Goal: Task Accomplishment & Management: Complete application form

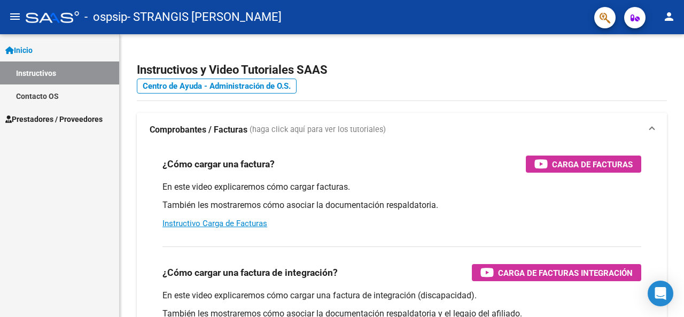
click at [15, 13] on mat-icon "menu" at bounding box center [15, 16] width 13 height 13
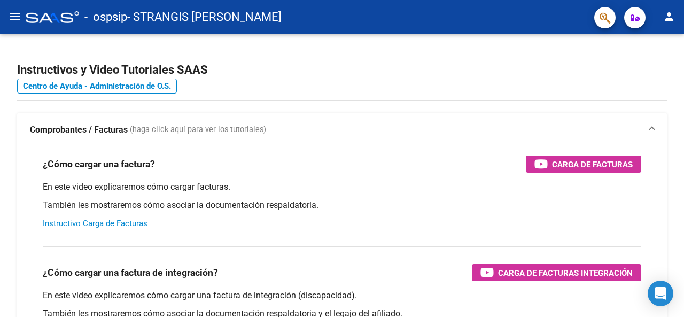
click at [15, 13] on mat-icon "menu" at bounding box center [15, 16] width 13 height 13
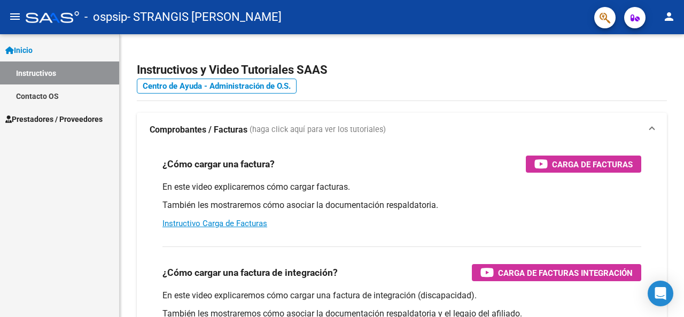
click at [50, 117] on span "Prestadores / Proveedores" at bounding box center [53, 119] width 97 height 12
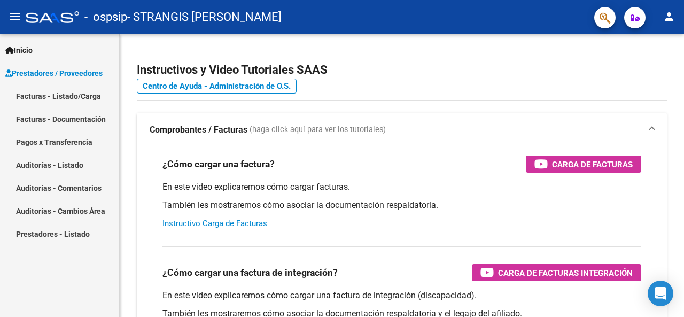
click at [74, 97] on link "Facturas - Listado/Carga" at bounding box center [59, 95] width 119 height 23
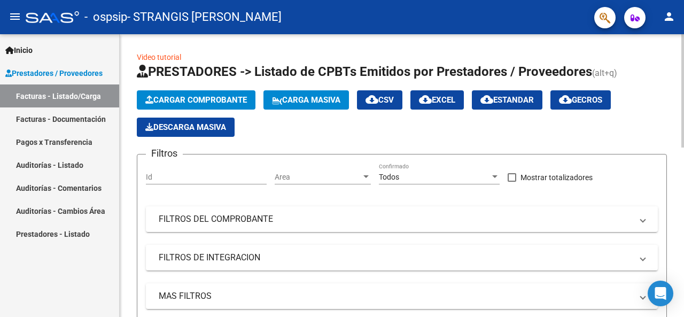
click at [683, 111] on div at bounding box center [682, 90] width 3 height 113
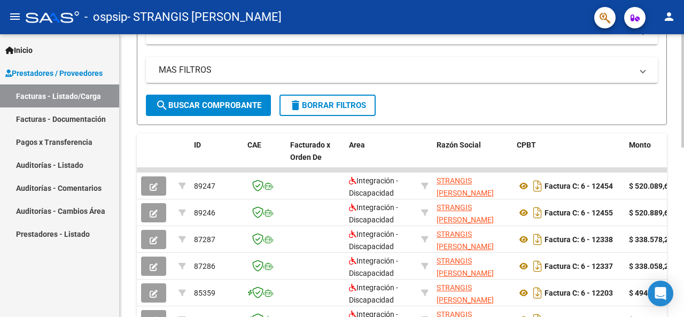
click at [683, 133] on div at bounding box center [682, 183] width 3 height 113
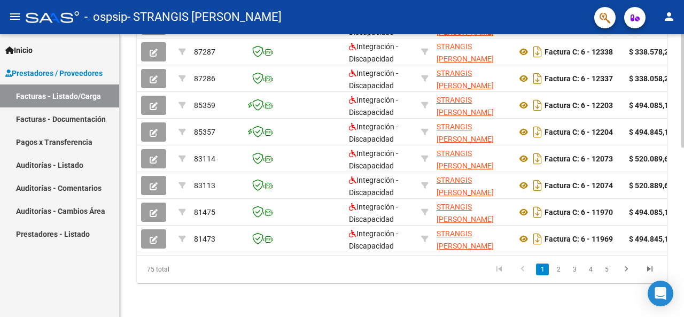
click at [683, 242] on div at bounding box center [682, 260] width 3 height 113
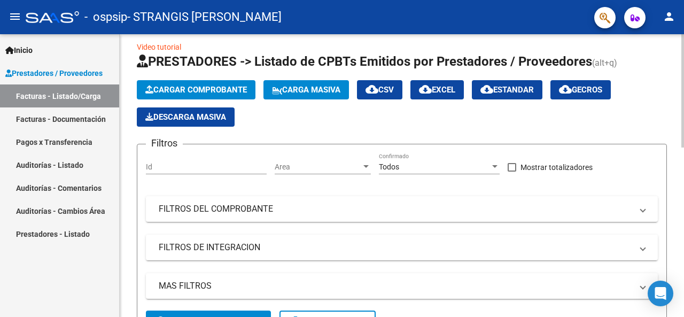
scroll to position [0, 0]
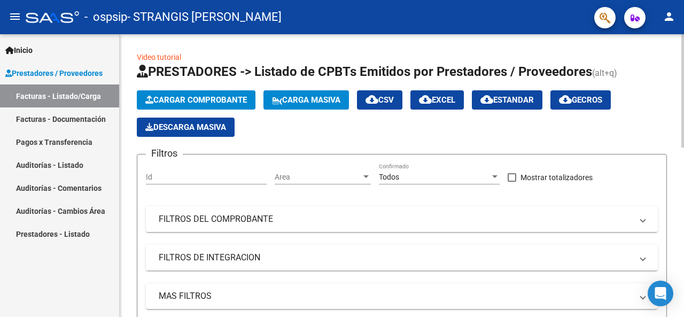
click at [683, 72] on div at bounding box center [682, 90] width 3 height 113
click at [235, 100] on span "Cargar Comprobante" at bounding box center [196, 100] width 102 height 10
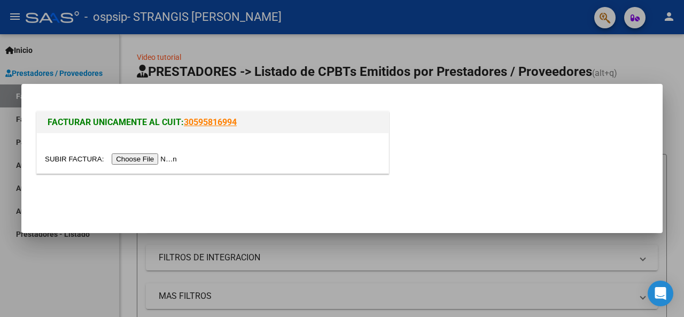
click at [165, 159] on input "file" at bounding box center [112, 158] width 135 height 11
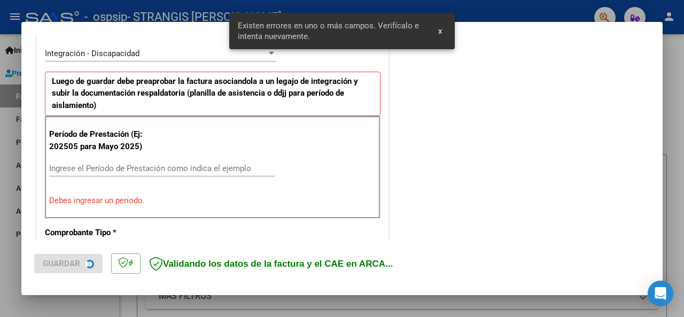
scroll to position [281, 0]
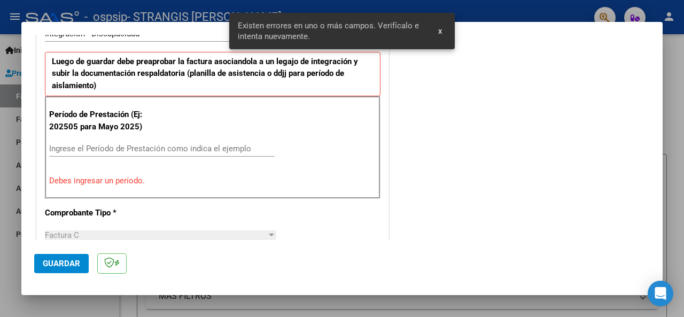
click at [370, 128] on div "Período de Prestación (Ej: 202505 para [DATE]) Ingrese el Período de Prestación…" at bounding box center [213, 147] width 336 height 103
click at [369, 128] on div "Período de Prestación (Ej: 202505 para [DATE]) Ingrese el Período de Prestación…" at bounding box center [213, 147] width 336 height 103
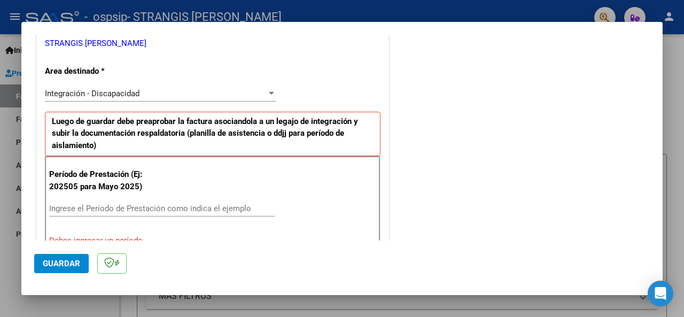
scroll to position [224, 0]
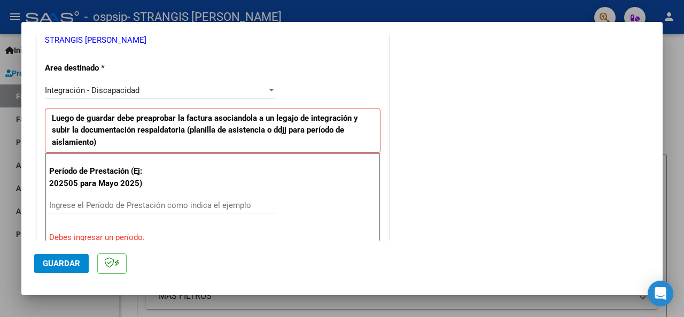
click at [267, 87] on div at bounding box center [272, 90] width 10 height 9
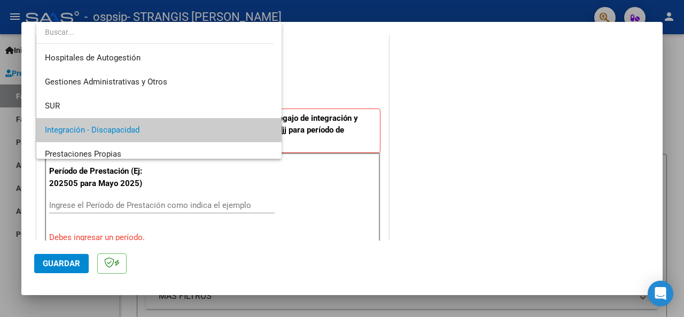
scroll to position [40, 0]
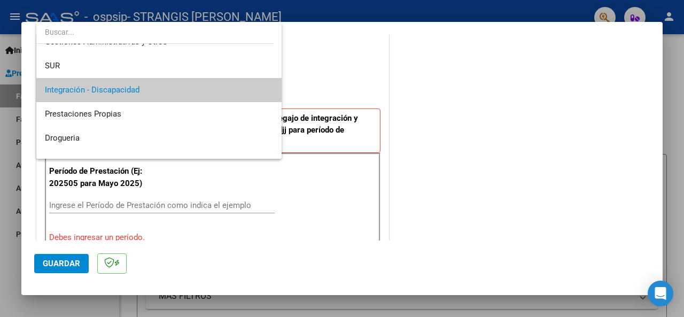
click at [347, 81] on div at bounding box center [342, 158] width 684 height 317
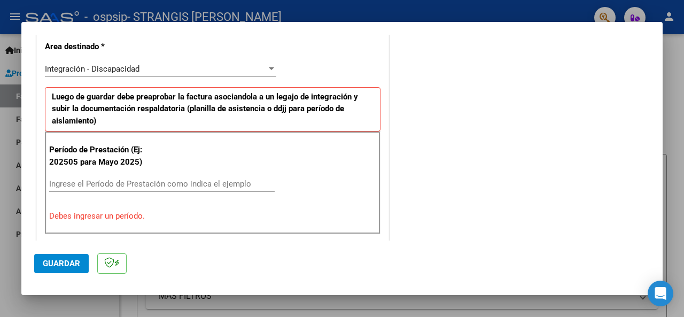
scroll to position [267, 0]
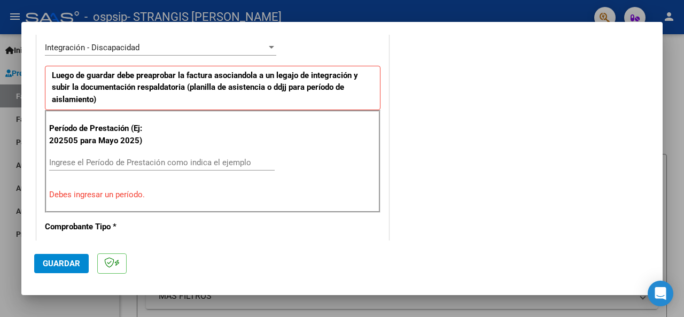
click at [143, 165] on input "Ingrese el Período de Prestación como indica el ejemplo" at bounding box center [162, 163] width 226 height 10
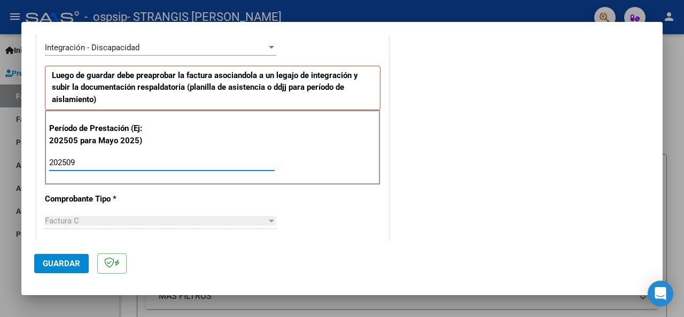
type input "202509"
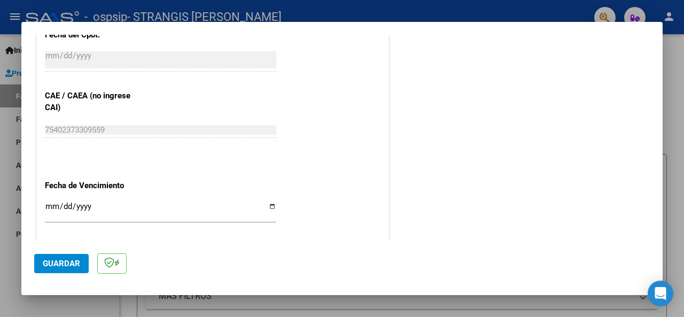
scroll to position [736, 0]
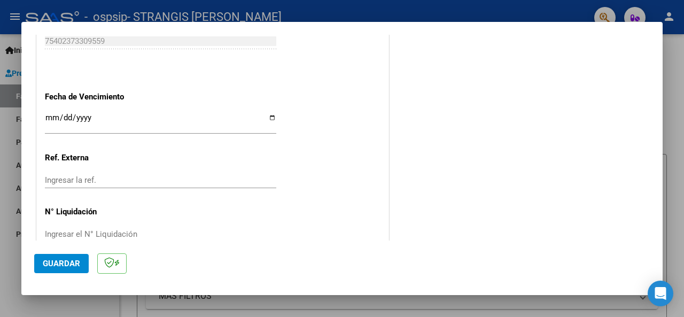
click at [270, 119] on input "Ingresar la fecha" at bounding box center [160, 121] width 231 height 17
type input "[DATE]"
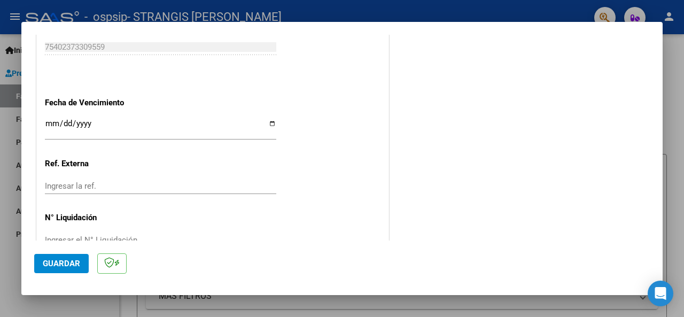
scroll to position [759, 0]
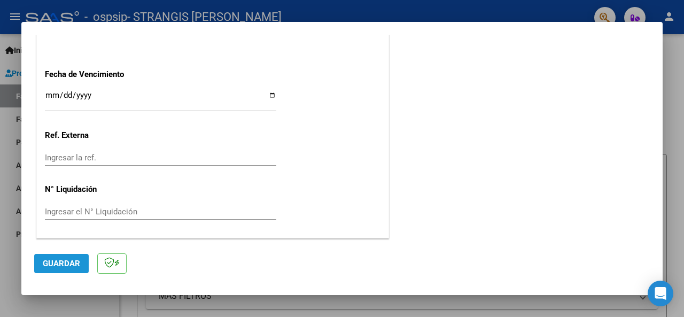
click at [45, 260] on span "Guardar" at bounding box center [61, 264] width 37 height 10
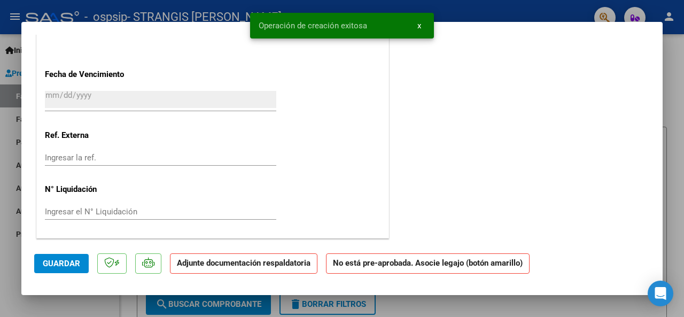
scroll to position [0, 0]
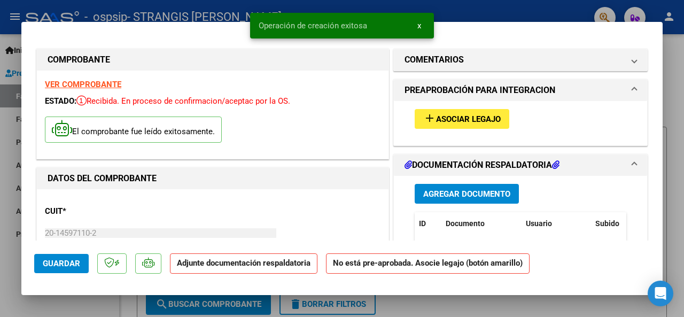
click at [457, 118] on span "Asociar Legajo" at bounding box center [468, 119] width 65 height 10
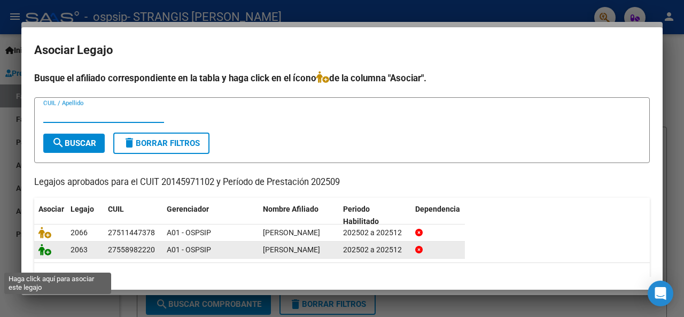
click at [46, 255] on icon at bounding box center [44, 250] width 13 height 12
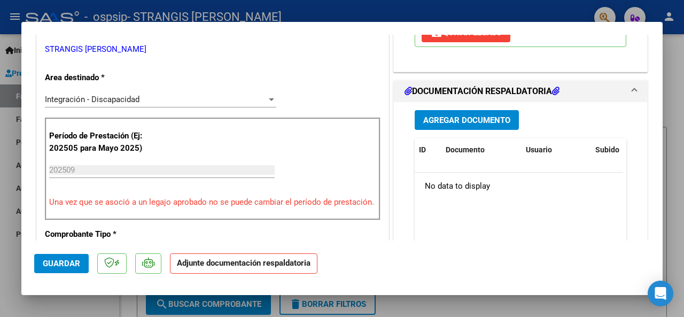
scroll to position [185, 0]
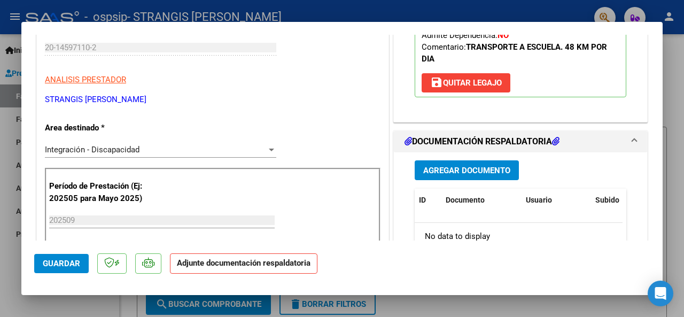
click at [453, 172] on span "Agregar Documento" at bounding box center [466, 171] width 87 height 10
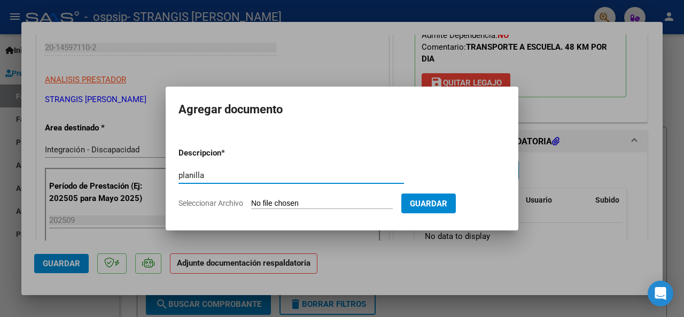
type input "planilla"
click at [221, 203] on span "Seleccionar Archivo" at bounding box center [210, 203] width 65 height 9
click at [251, 203] on input "Seleccionar Archivo" at bounding box center [322, 204] width 142 height 10
type input "C:\fakepath\DOS868.pdf"
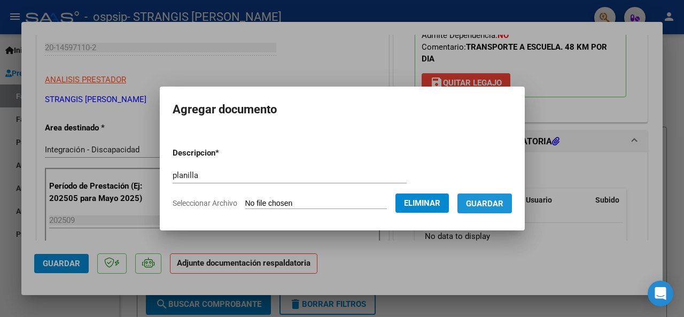
click at [493, 206] on span "Guardar" at bounding box center [484, 204] width 37 height 10
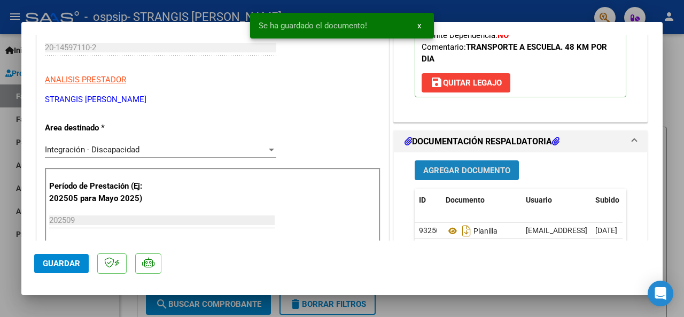
click at [469, 170] on span "Agregar Documento" at bounding box center [466, 171] width 87 height 10
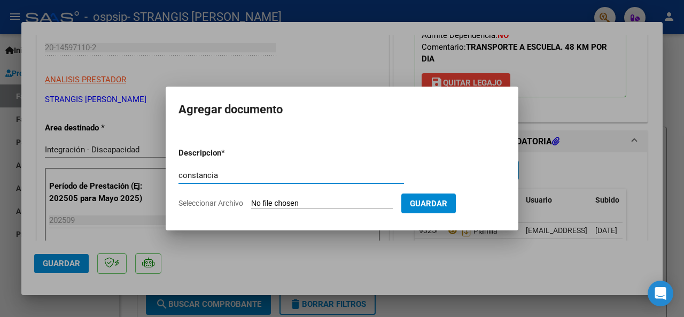
type input "constancia"
click at [316, 207] on input "Seleccionar Archivo" at bounding box center [322, 204] width 142 height 10
type input "C:\fakepath\DOS869.pdf"
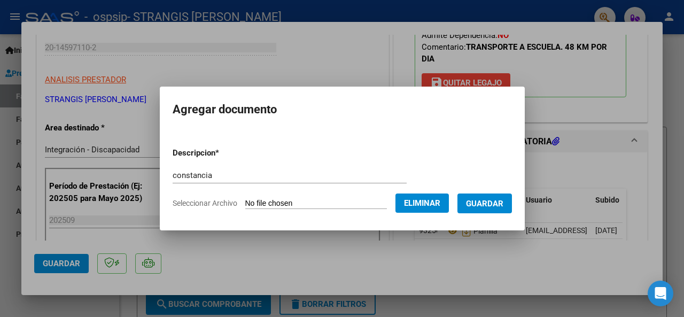
click at [503, 200] on span "Guardar" at bounding box center [484, 204] width 37 height 10
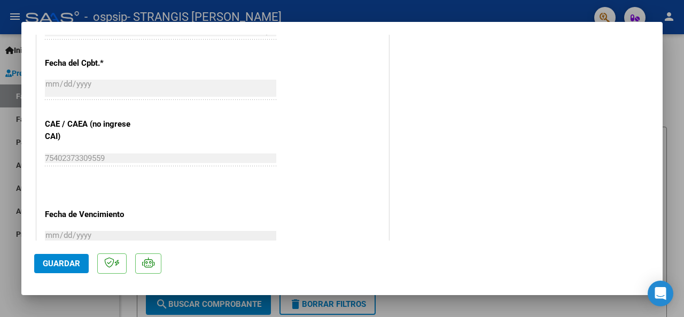
scroll to position [775, 0]
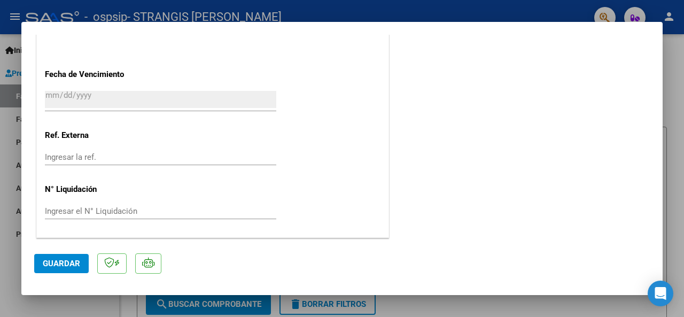
click at [671, 230] on div at bounding box center [342, 158] width 684 height 317
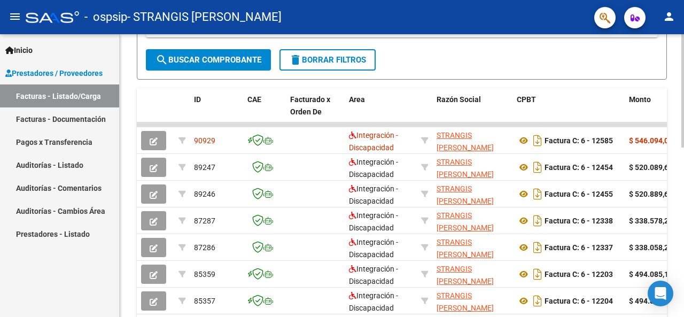
scroll to position [273, 0]
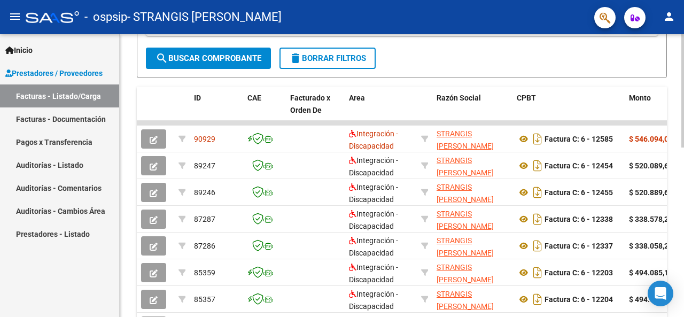
click at [683, 184] on div at bounding box center [682, 202] width 3 height 113
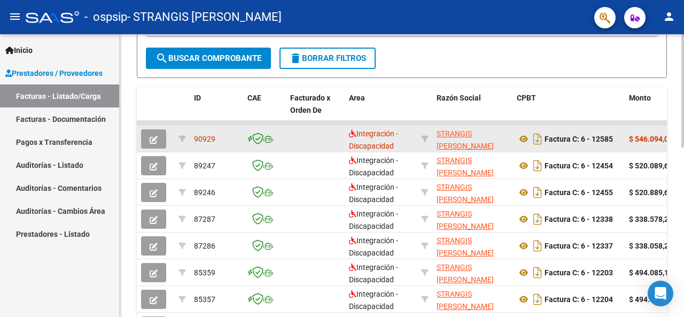
click at [683, 184] on div at bounding box center [682, 202] width 3 height 113
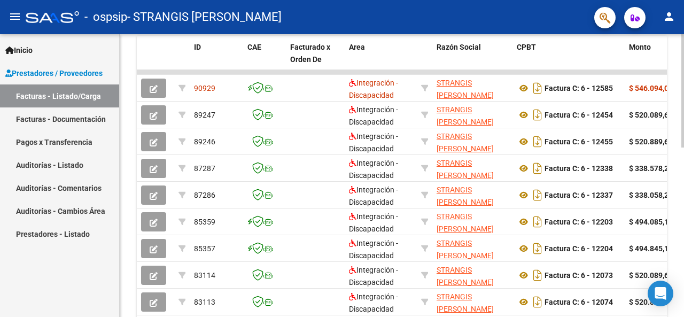
scroll to position [328, 0]
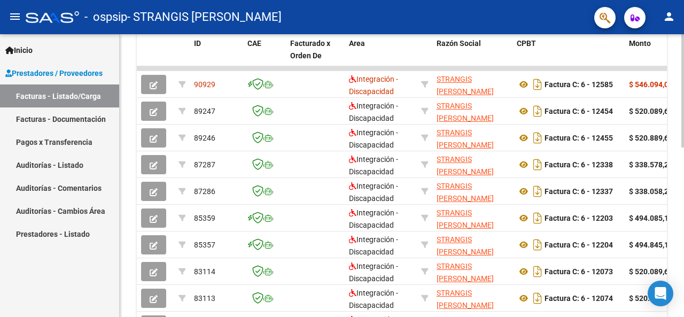
click at [683, 208] on div at bounding box center [682, 224] width 3 height 113
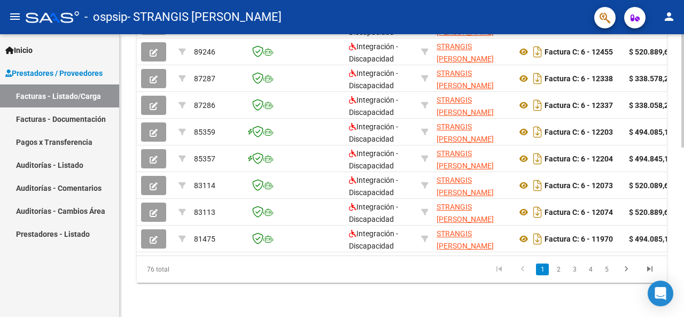
click at [683, 266] on div at bounding box center [682, 260] width 3 height 113
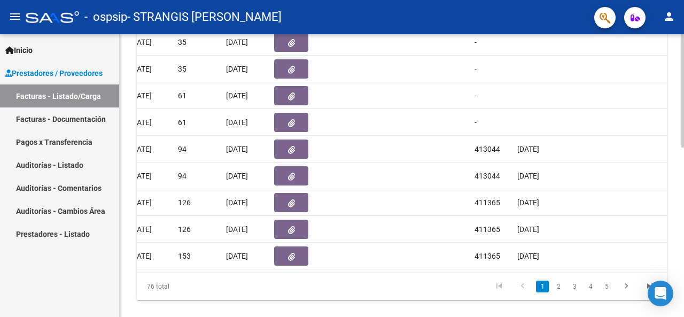
scroll to position [400, 0]
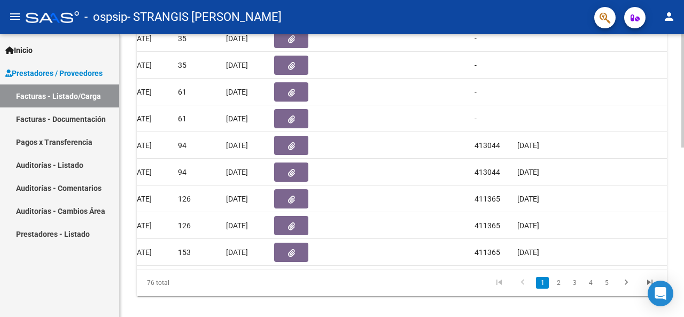
click at [683, 217] on div at bounding box center [682, 254] width 3 height 113
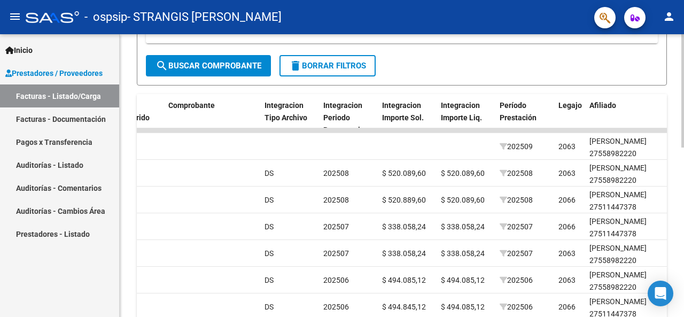
scroll to position [263, 0]
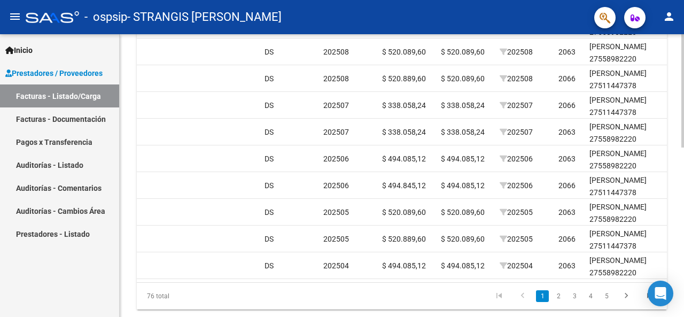
click at [683, 219] on div at bounding box center [682, 248] width 3 height 113
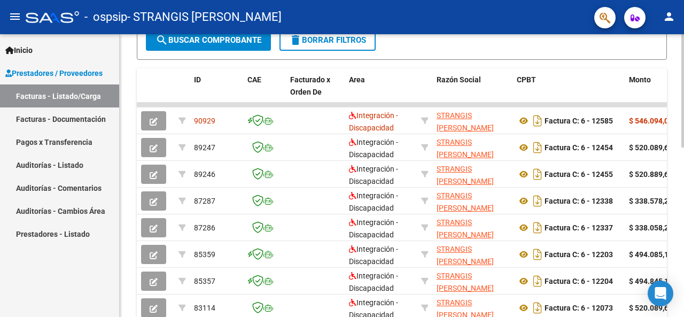
scroll to position [286, 0]
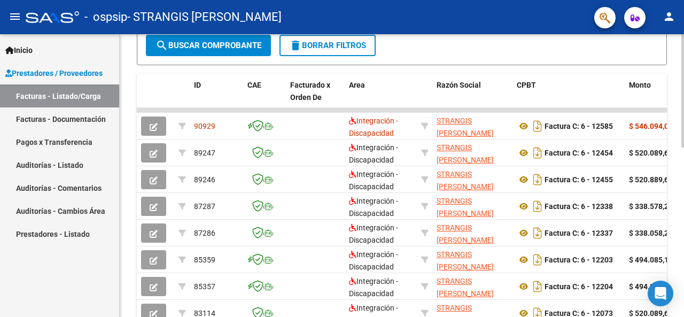
click at [683, 172] on div at bounding box center [682, 207] width 3 height 113
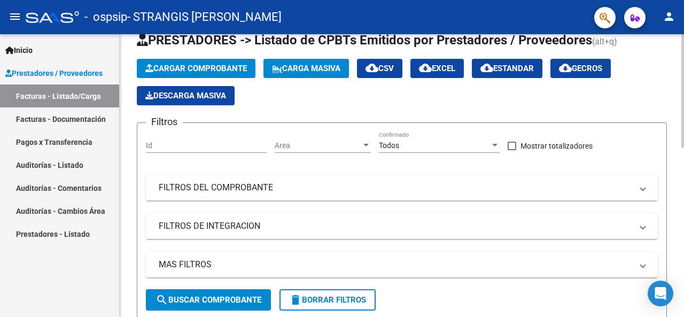
scroll to position [0, 0]
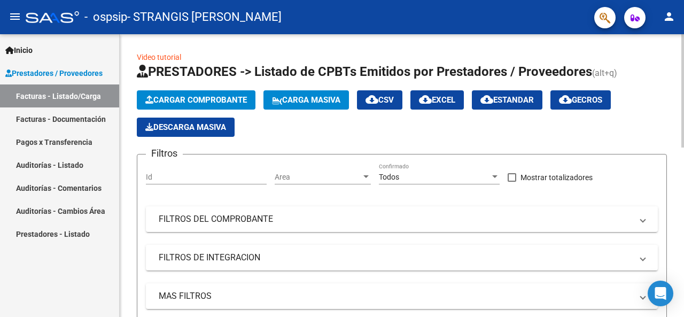
click at [683, 80] on div at bounding box center [682, 90] width 3 height 113
click at [215, 98] on span "Cargar Comprobante" at bounding box center [196, 100] width 102 height 10
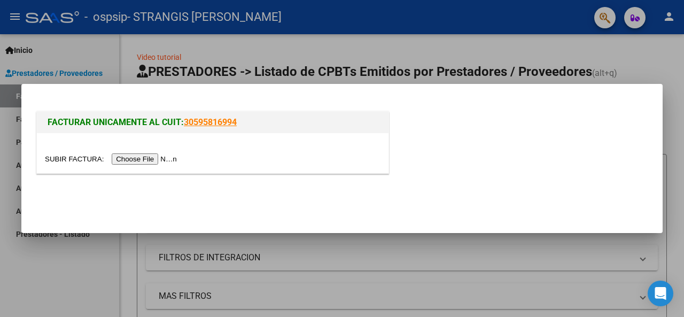
click at [155, 158] on input "file" at bounding box center [112, 158] width 135 height 11
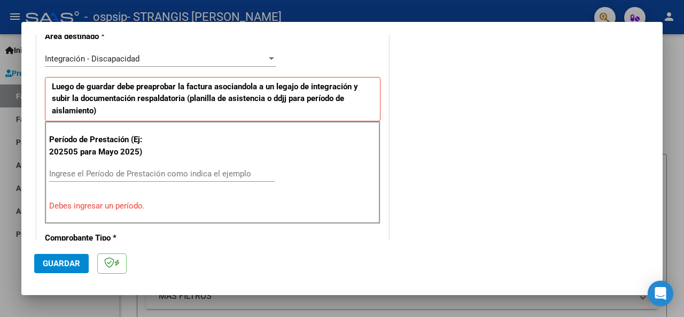
scroll to position [282, 0]
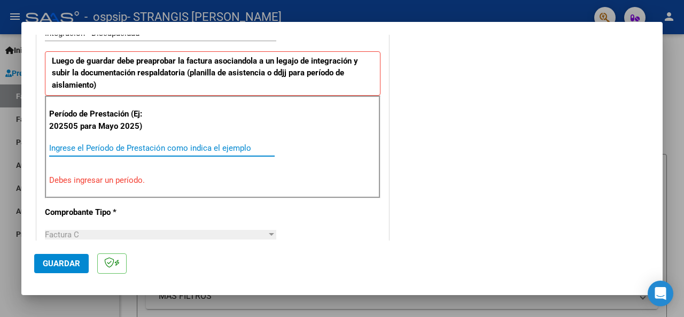
click at [167, 146] on input "Ingrese el Período de Prestación como indica el ejemplo" at bounding box center [162, 148] width 226 height 10
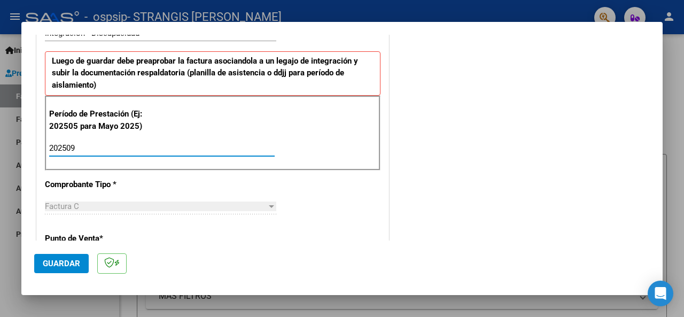
type input "202509"
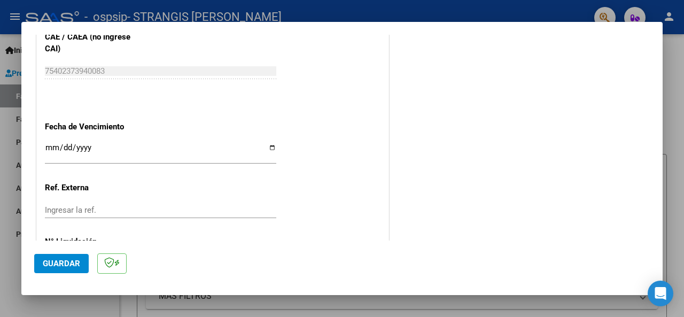
scroll to position [709, 0]
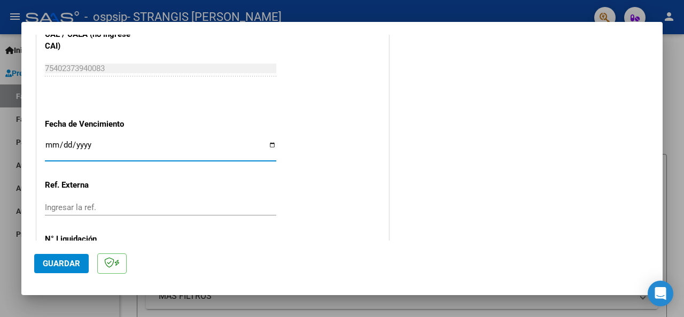
click at [269, 145] on input "Ingresar la fecha" at bounding box center [160, 149] width 231 height 17
type input "[DATE]"
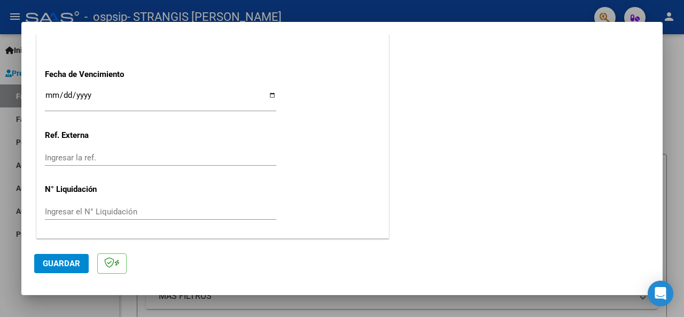
click at [66, 267] on span "Guardar" at bounding box center [61, 264] width 37 height 10
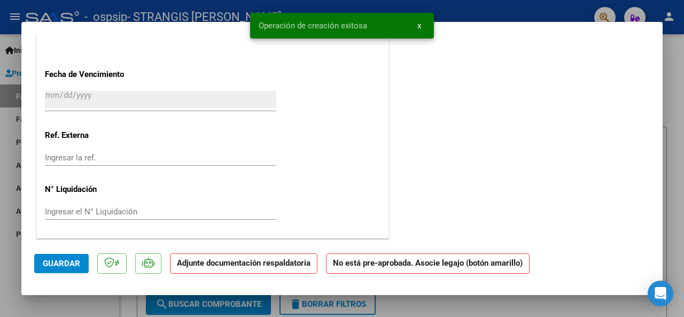
scroll to position [0, 0]
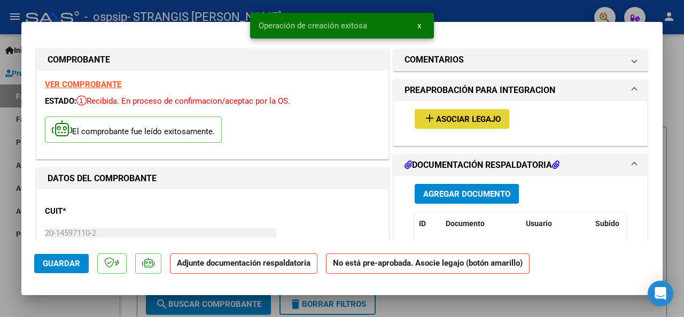
click at [469, 116] on span "Asociar Legajo" at bounding box center [468, 119] width 65 height 10
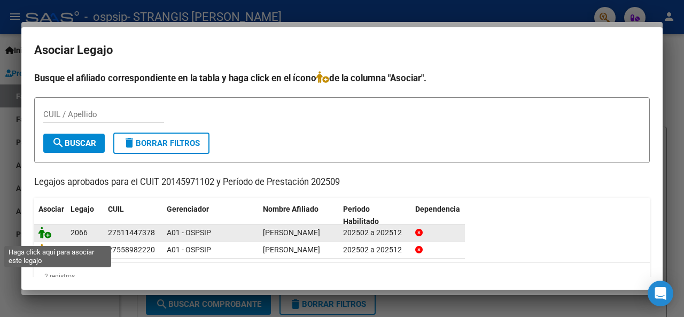
click at [48, 238] on icon at bounding box center [44, 233] width 13 height 12
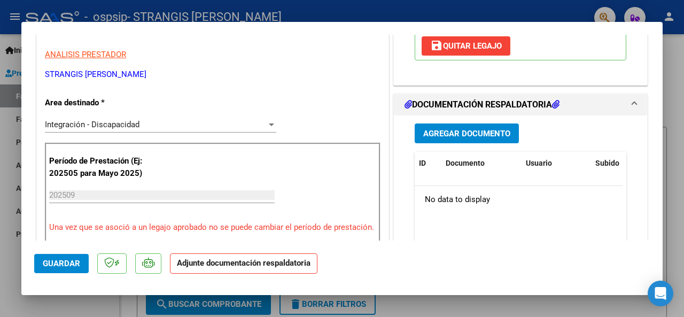
scroll to position [230, 0]
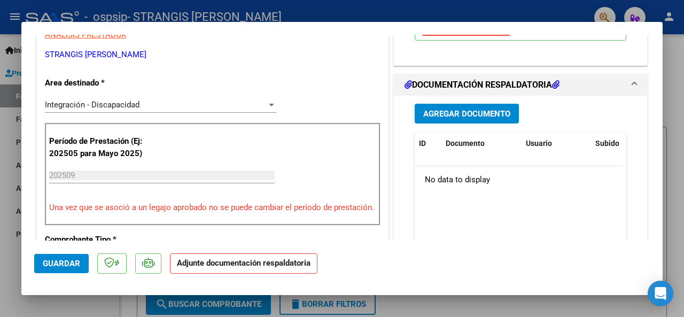
click at [481, 115] on span "Agregar Documento" at bounding box center [466, 114] width 87 height 10
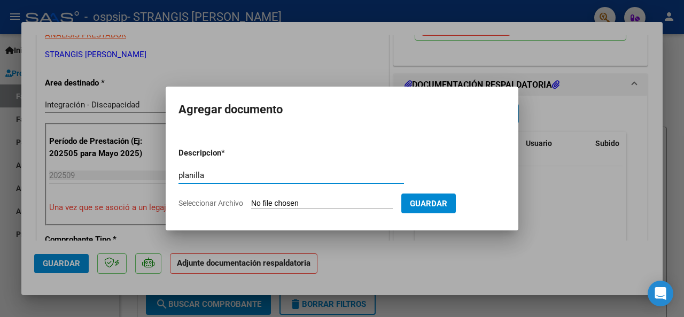
type input "planilla"
click at [301, 200] on input "Seleccionar Archivo" at bounding box center [322, 204] width 142 height 10
type input "C:\fakepath\DOS870.pdf"
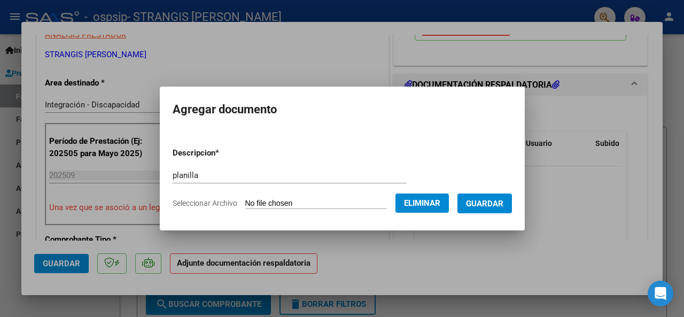
click at [493, 199] on span "Guardar" at bounding box center [484, 204] width 37 height 10
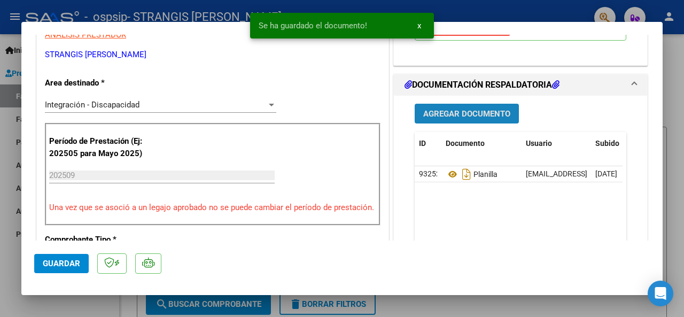
click at [473, 119] on span "Agregar Documento" at bounding box center [466, 114] width 87 height 10
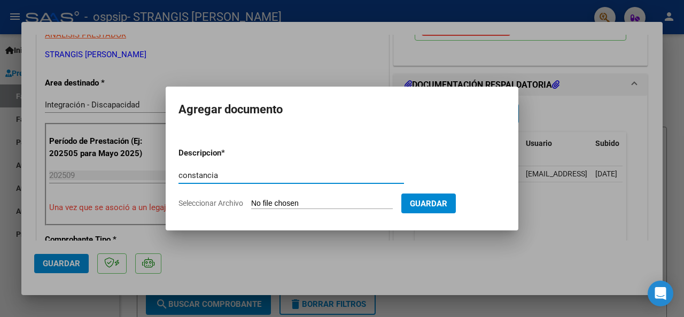
type input "constancia"
click at [314, 201] on input "Seleccionar Archivo" at bounding box center [322, 204] width 142 height 10
type input "C:\fakepath\DOS871.pdf"
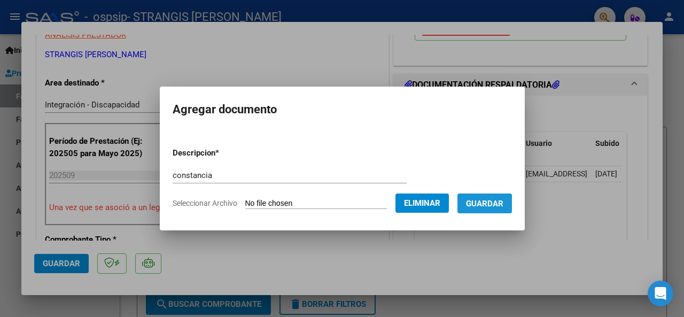
click at [488, 197] on button "Guardar" at bounding box center [484, 203] width 55 height 20
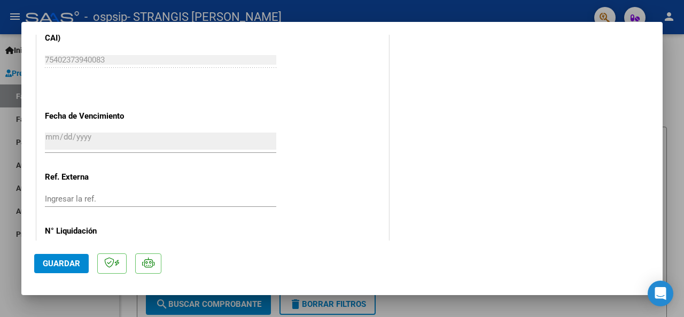
scroll to position [775, 0]
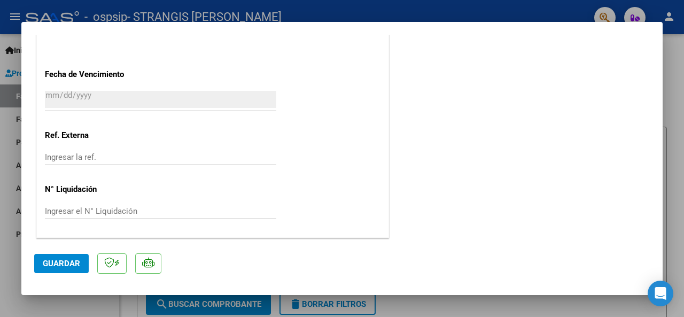
click at [64, 261] on span "Guardar" at bounding box center [61, 264] width 37 height 10
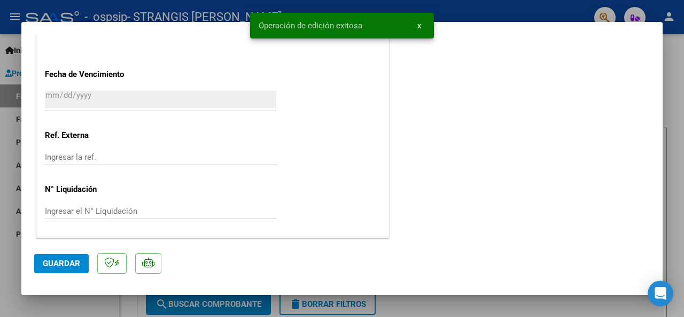
click at [671, 63] on div at bounding box center [342, 158] width 684 height 317
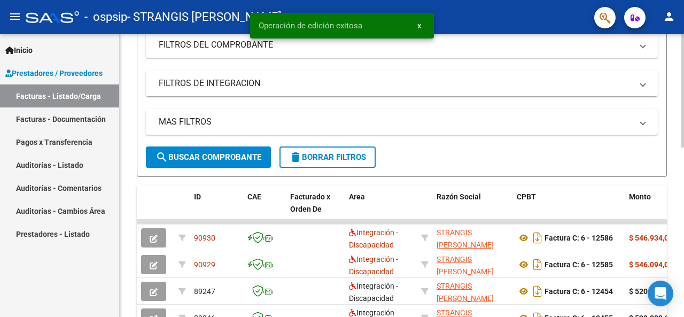
click at [683, 157] on div at bounding box center [682, 161] width 3 height 113
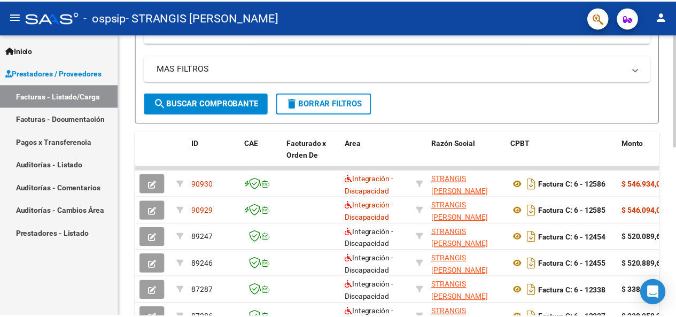
scroll to position [229, 0]
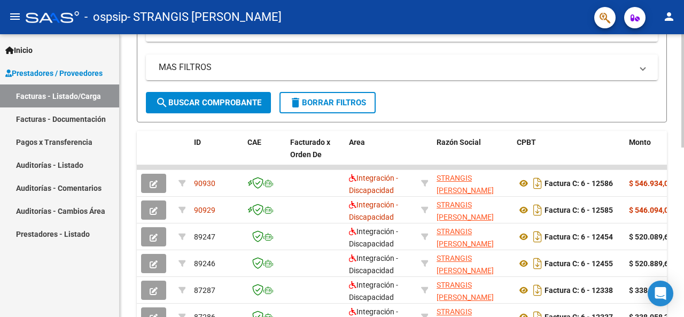
click at [683, 179] on div at bounding box center [682, 184] width 3 height 113
click at [666, 14] on mat-icon "person" at bounding box center [669, 16] width 13 height 13
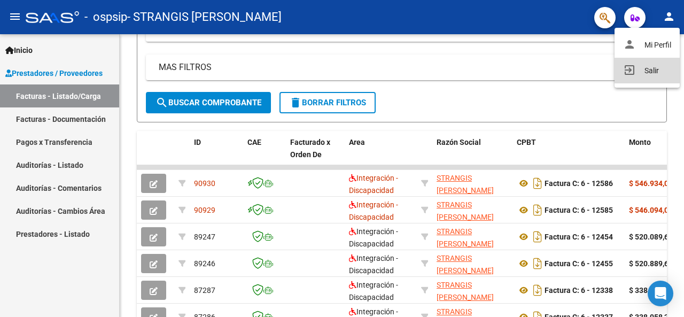
click at [652, 61] on button "exit_to_app Salir" at bounding box center [647, 71] width 65 height 26
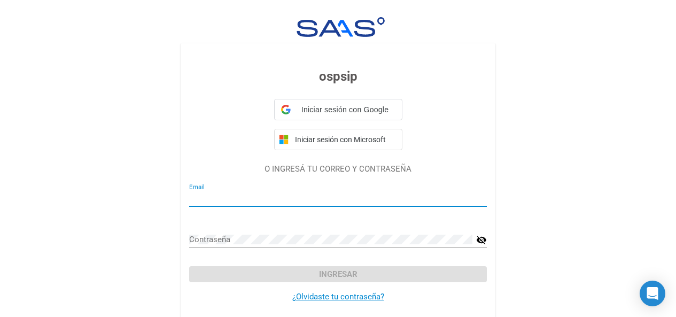
type input "[EMAIL_ADDRESS][DOMAIN_NAME]"
